Goal: Information Seeking & Learning: Learn about a topic

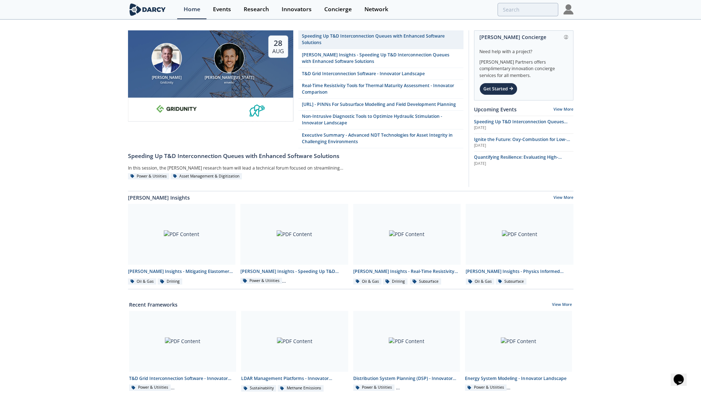
click at [243, 56] on img at bounding box center [229, 58] width 30 height 30
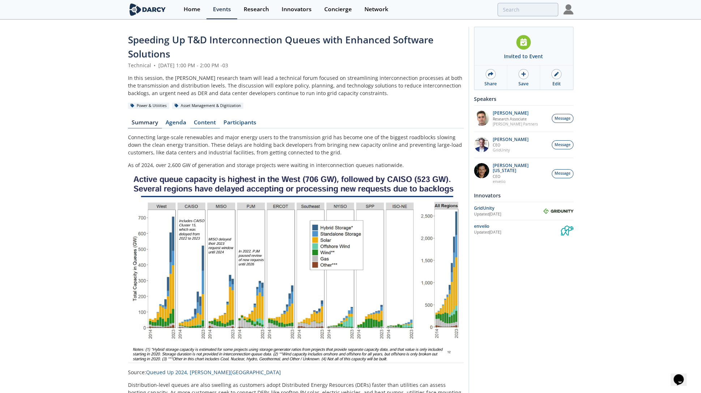
click at [201, 122] on link "Content" at bounding box center [205, 124] width 30 height 9
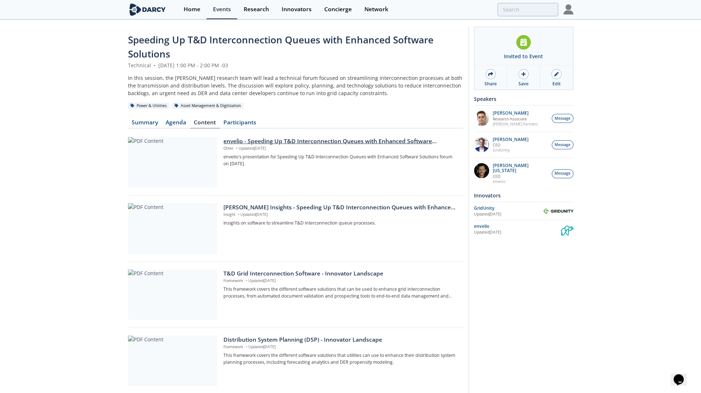
click at [259, 146] on p "Other • Updated [DATE]" at bounding box center [341, 149] width 235 height 6
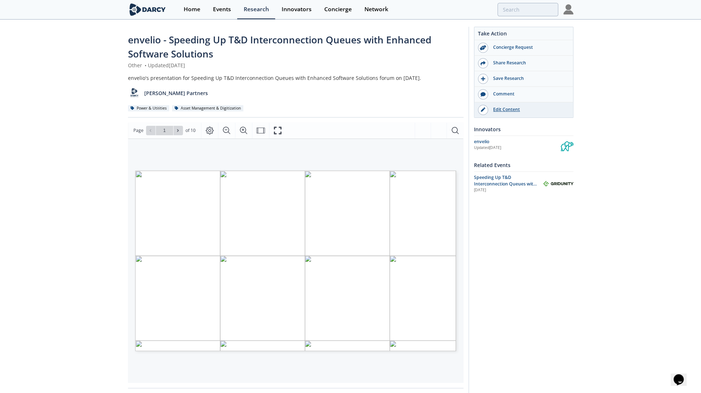
click at [502, 110] on div "Edit Content" at bounding box center [528, 109] width 81 height 7
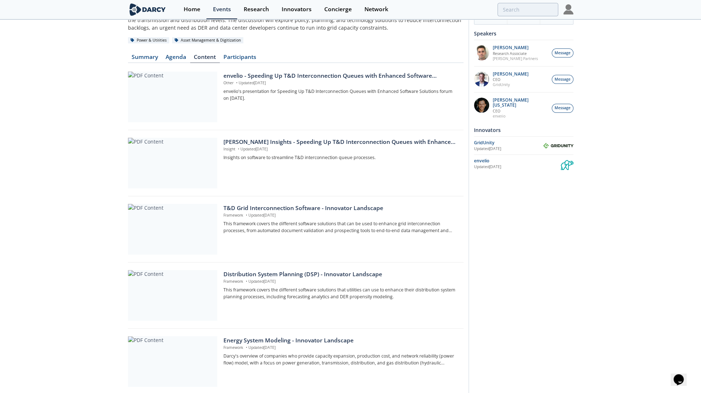
scroll to position [153, 0]
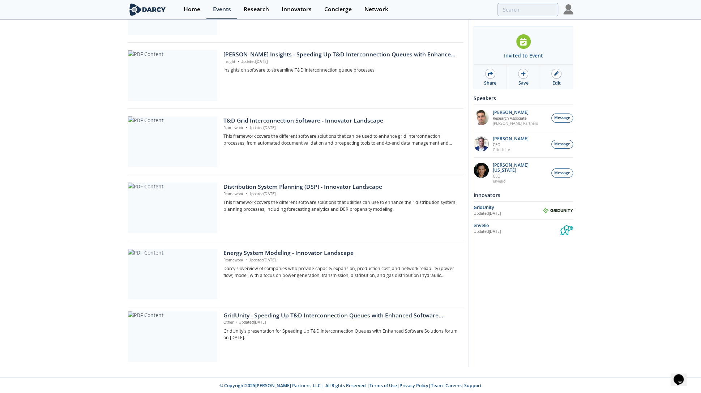
click at [276, 311] on div "GridUnity - Speeding Up T&D Interconnection Queues with Enhanced Software Solut…" at bounding box center [341, 315] width 235 height 9
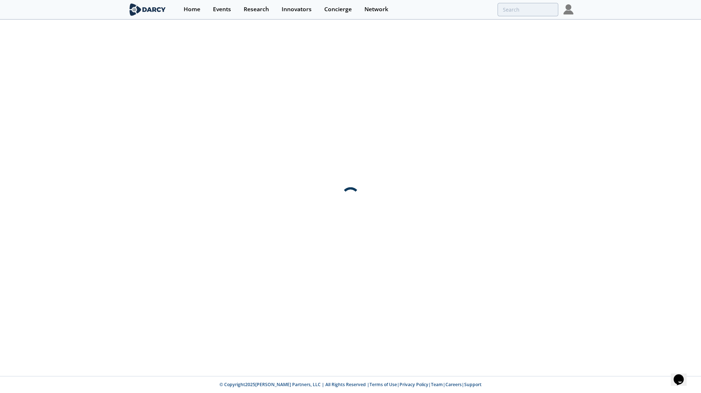
scroll to position [0, 0]
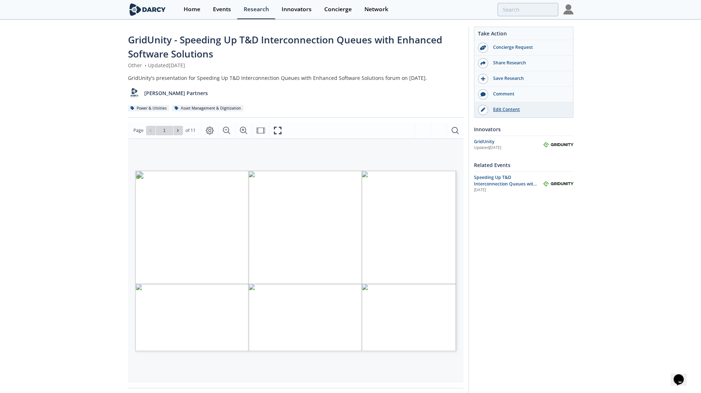
click at [522, 104] on link "Edit Content" at bounding box center [524, 109] width 99 height 15
